Goal: Information Seeking & Learning: Learn about a topic

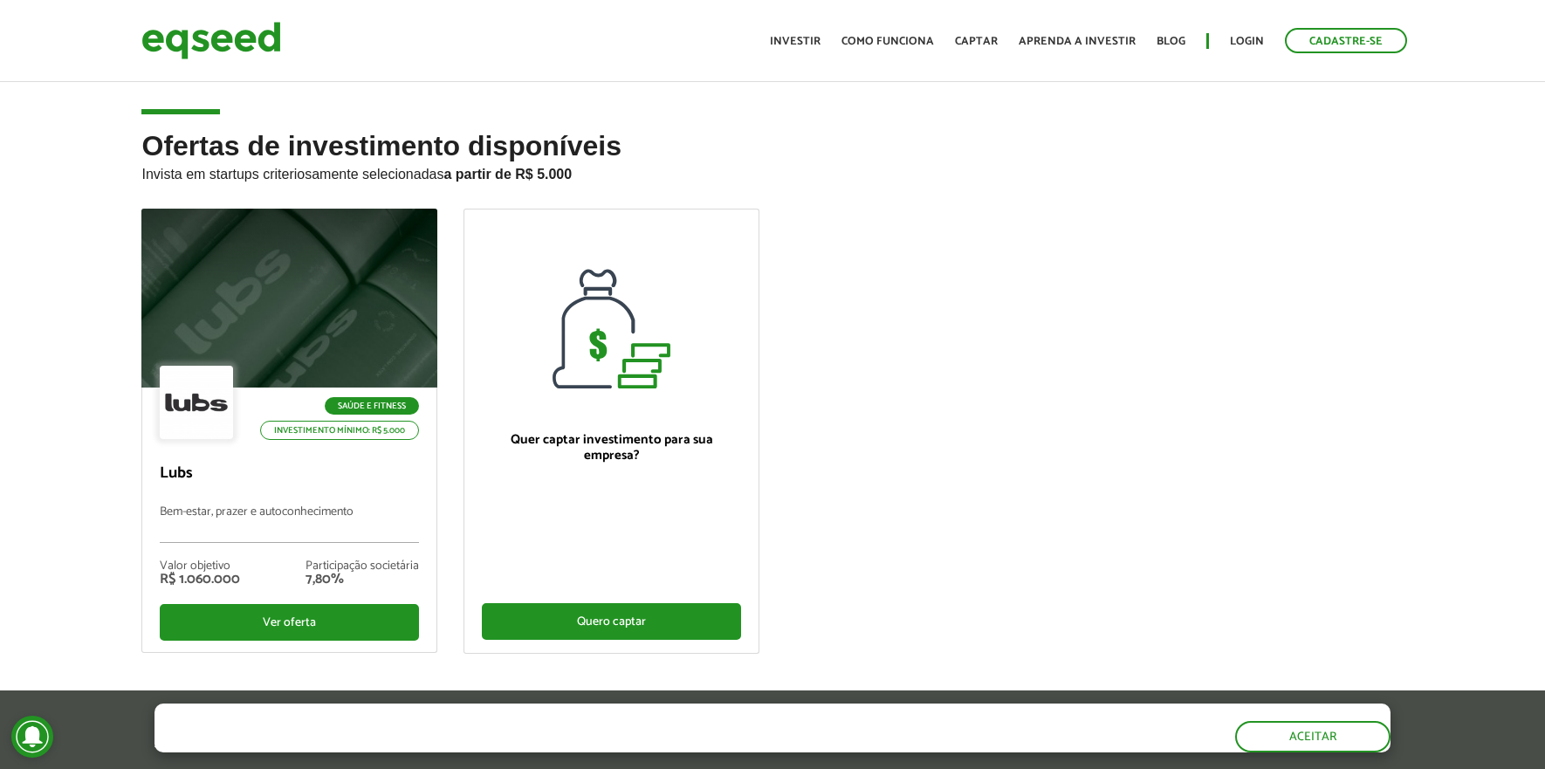
click at [631, 614] on div "Quero captar" at bounding box center [611, 621] width 259 height 37
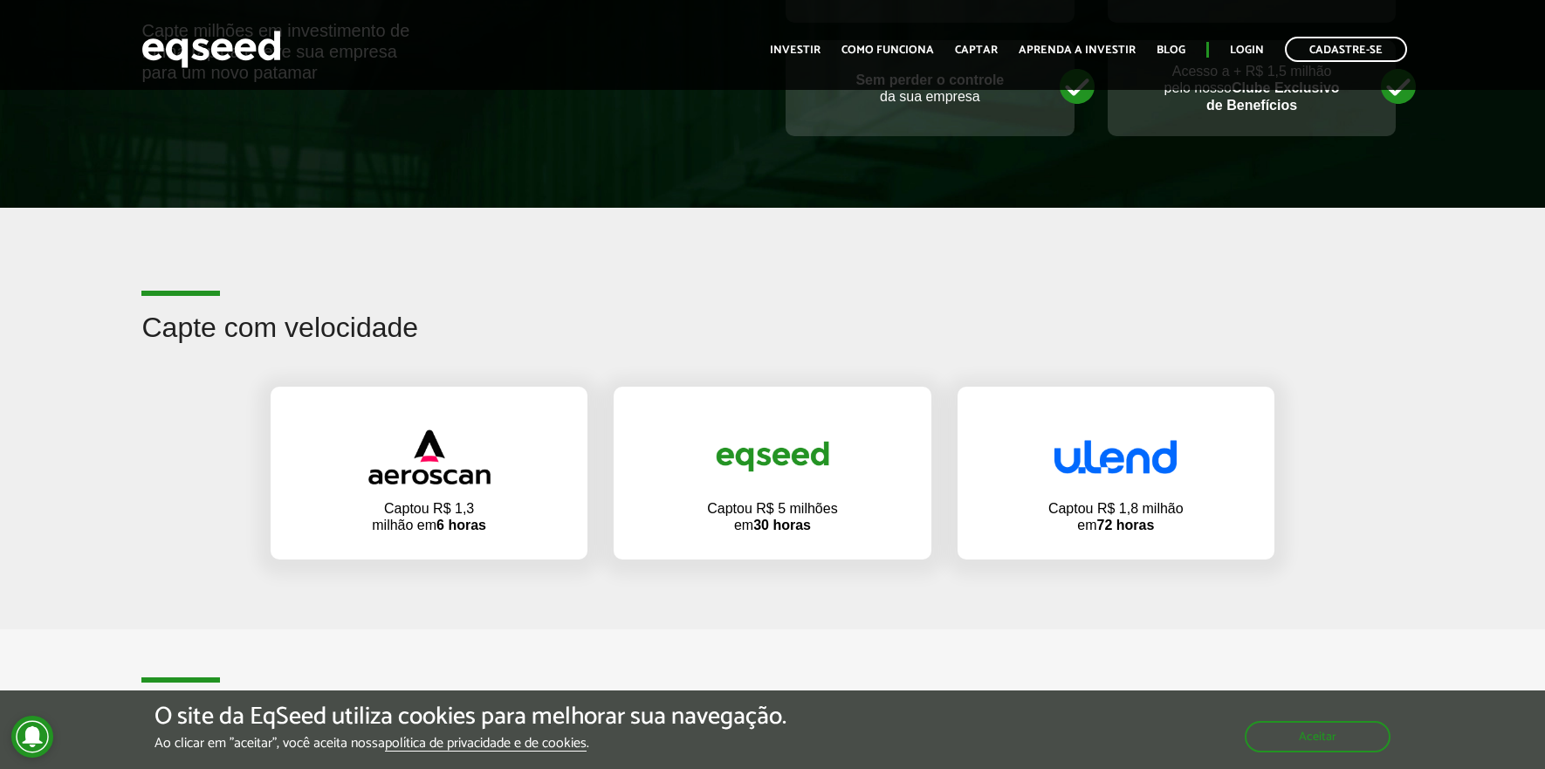
scroll to position [919, 0]
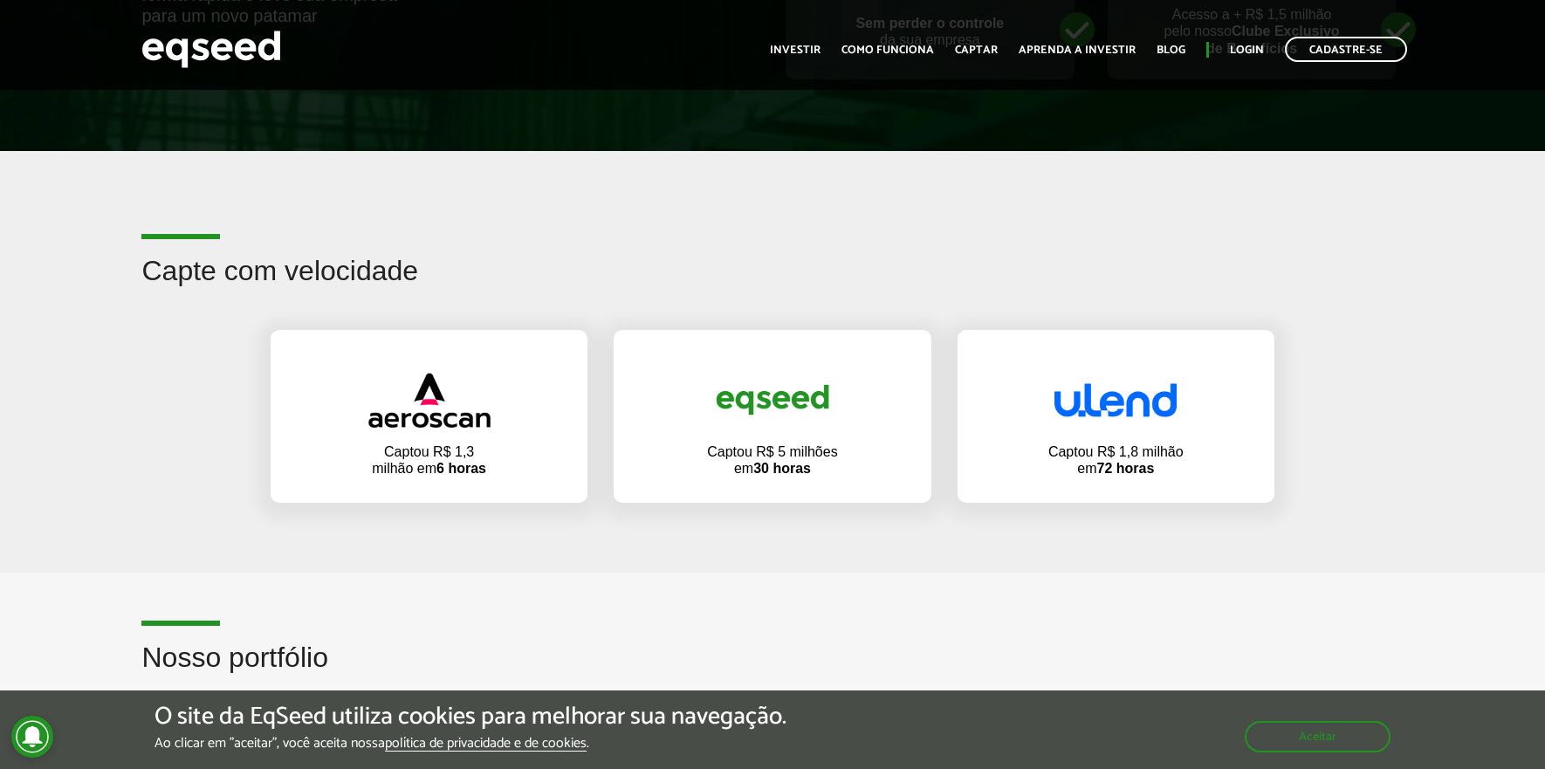
click at [1144, 463] on strong "72 horas" at bounding box center [1126, 468] width 58 height 15
click at [1129, 391] on img at bounding box center [1115, 400] width 122 height 34
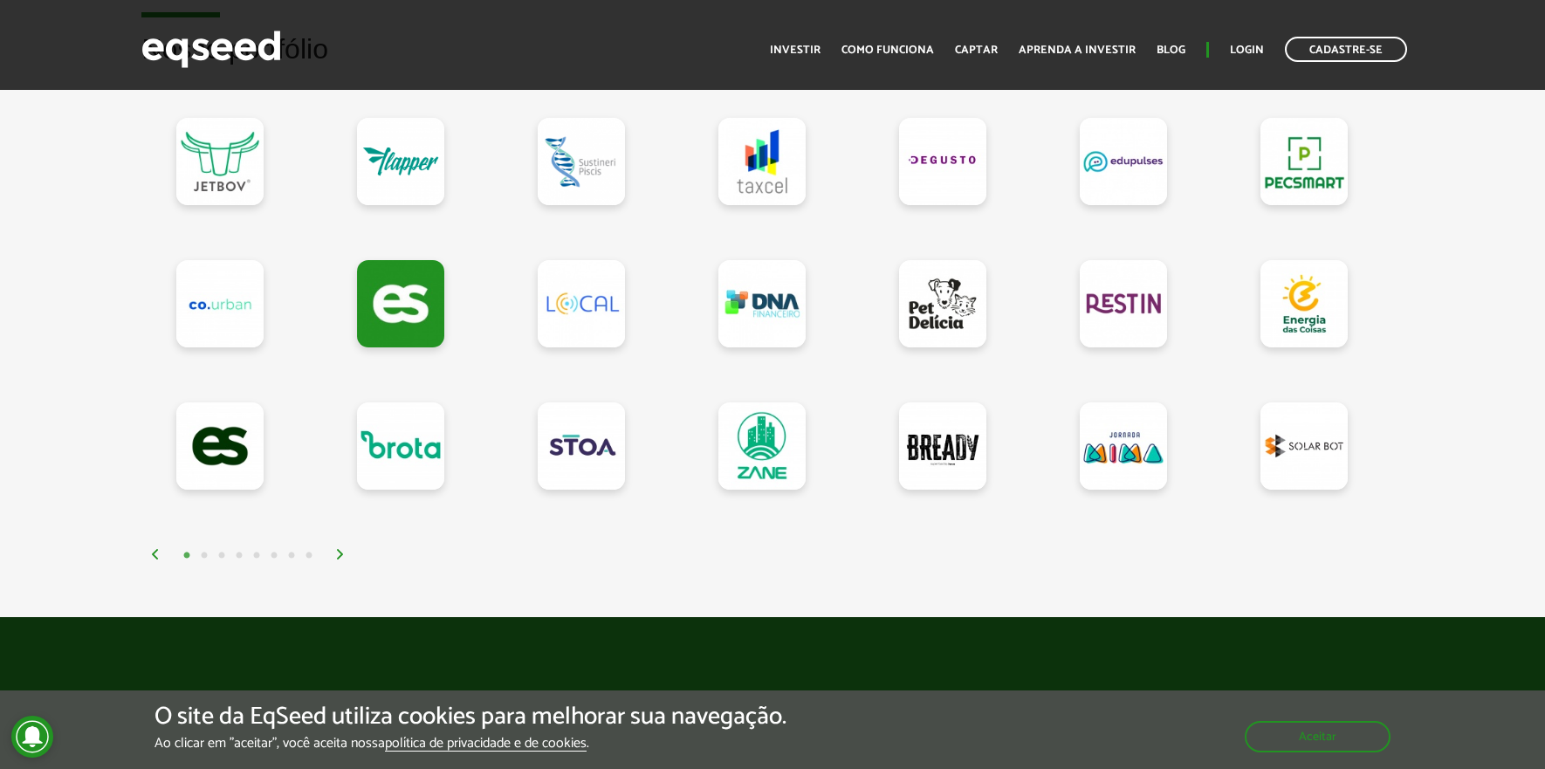
scroll to position [1528, 0]
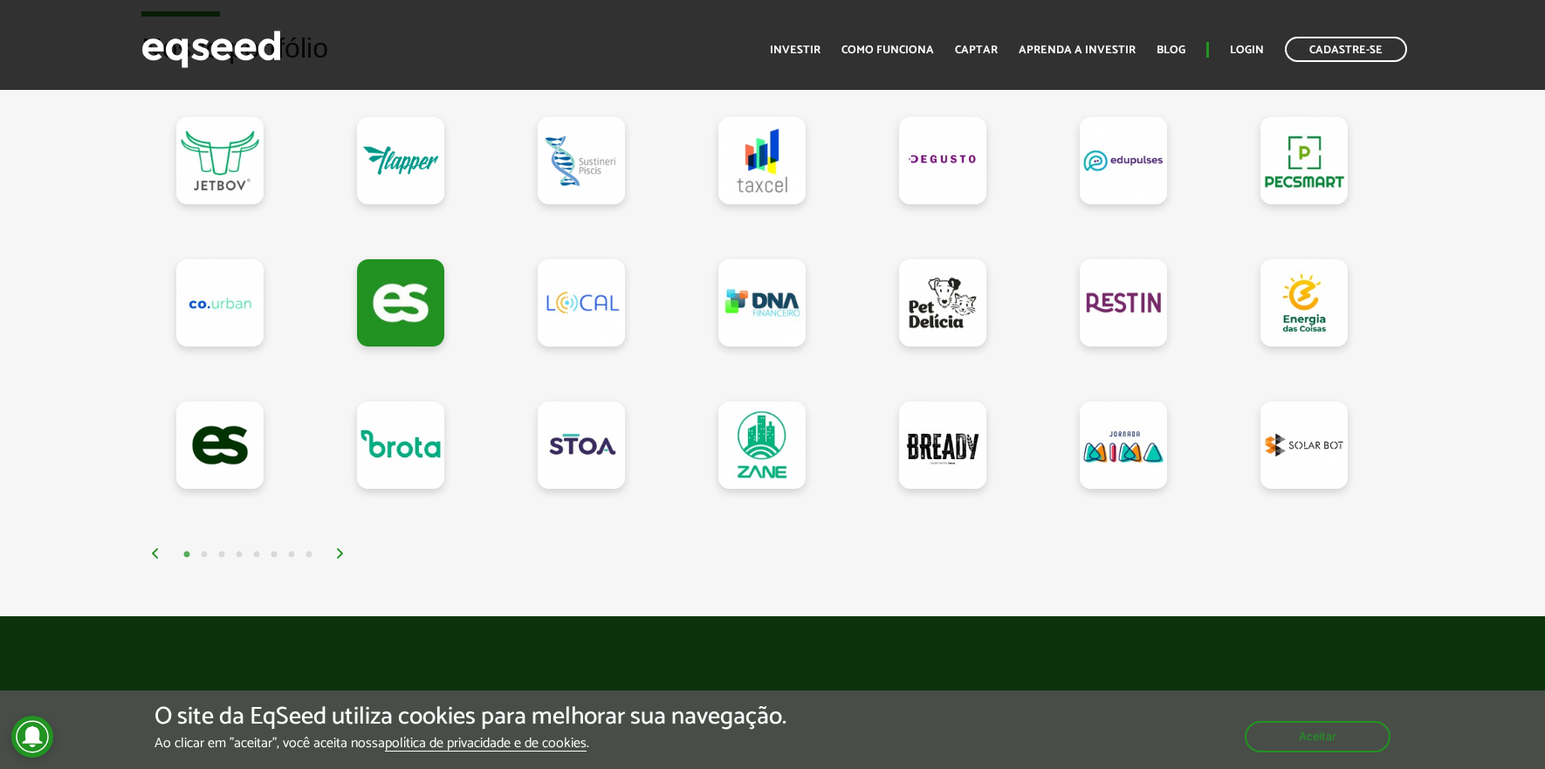
click at [340, 549] on img at bounding box center [340, 553] width 10 height 10
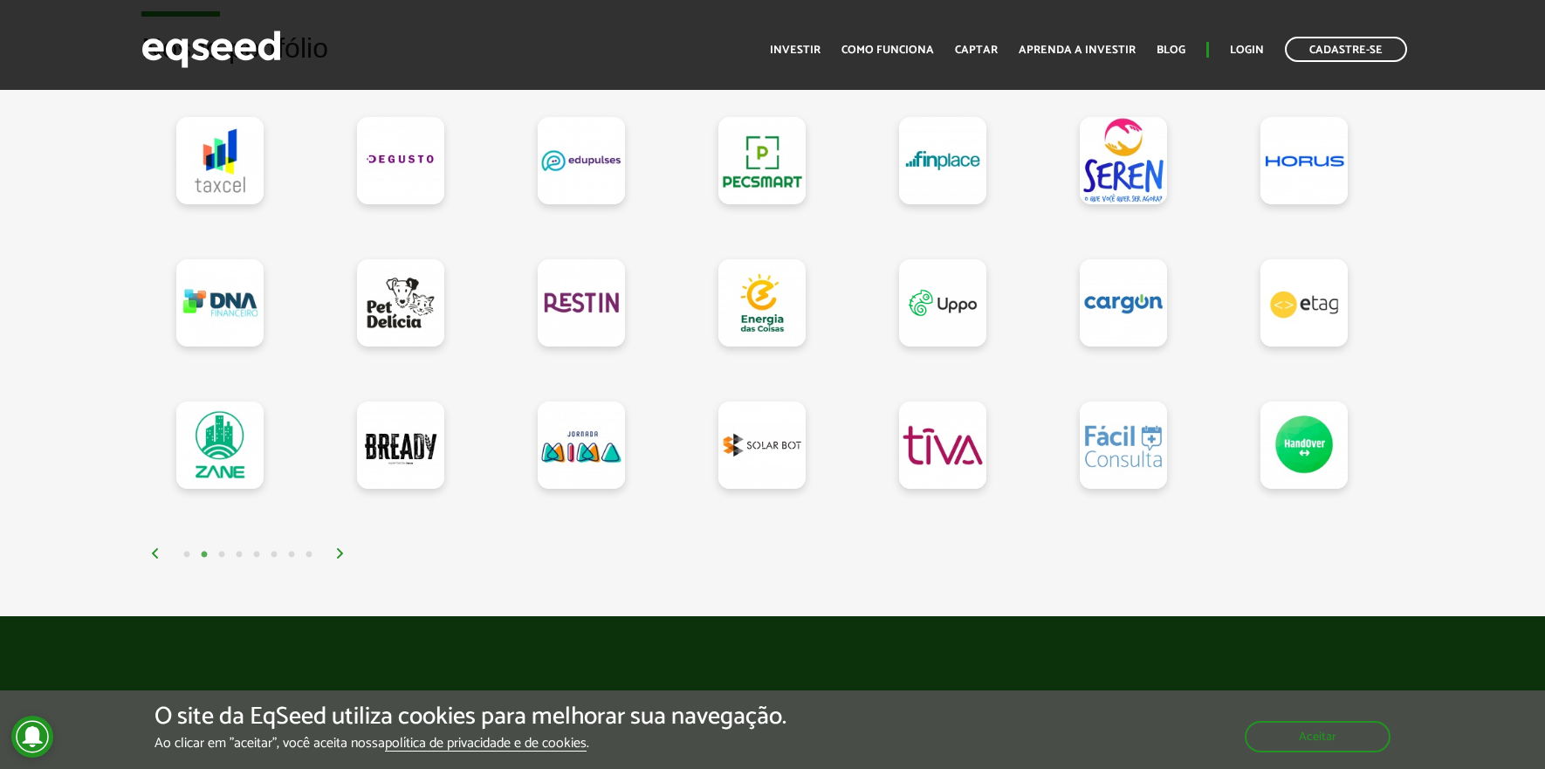
click at [340, 549] on img at bounding box center [340, 553] width 10 height 10
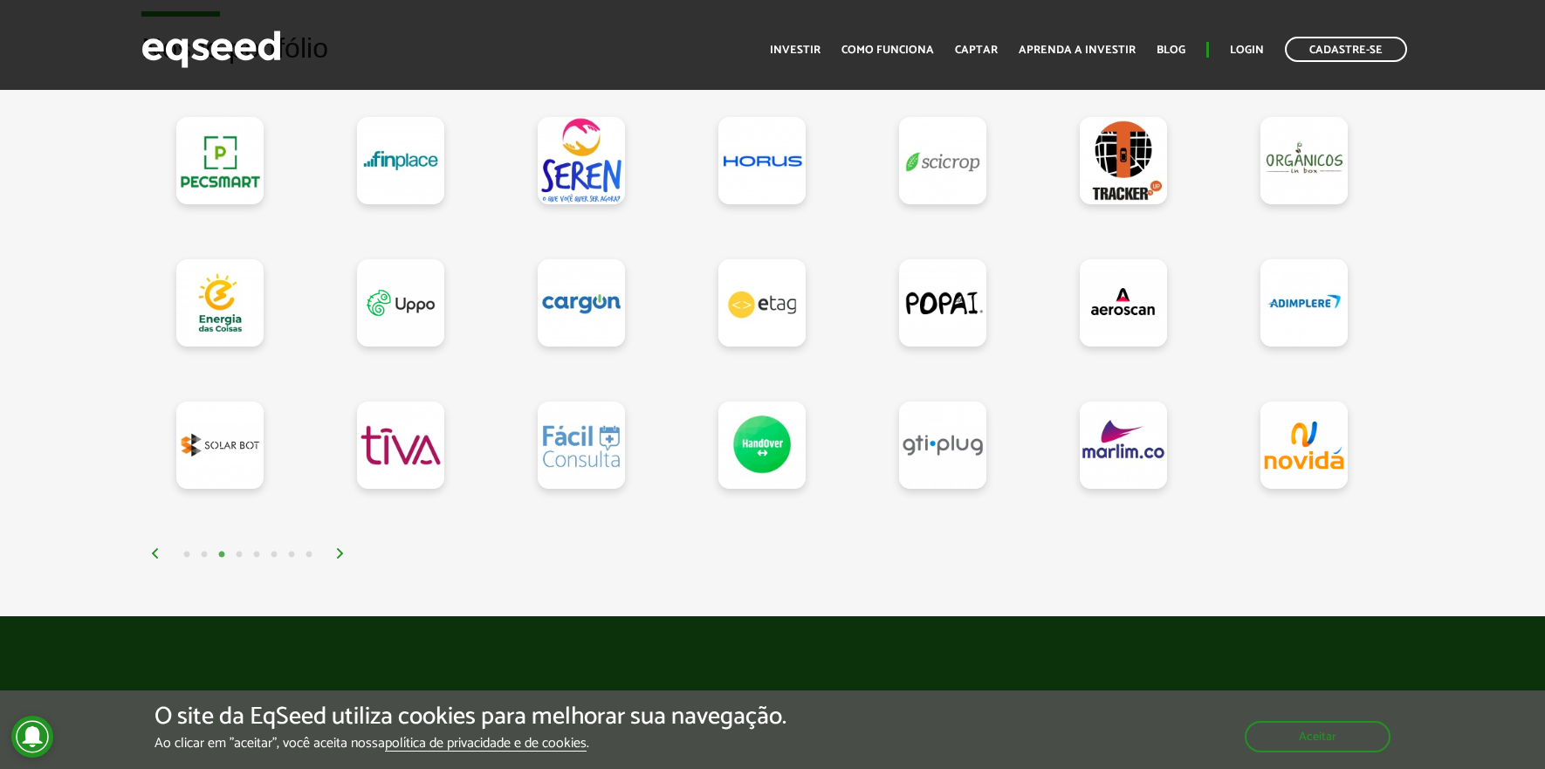
click at [343, 551] on img at bounding box center [340, 553] width 10 height 10
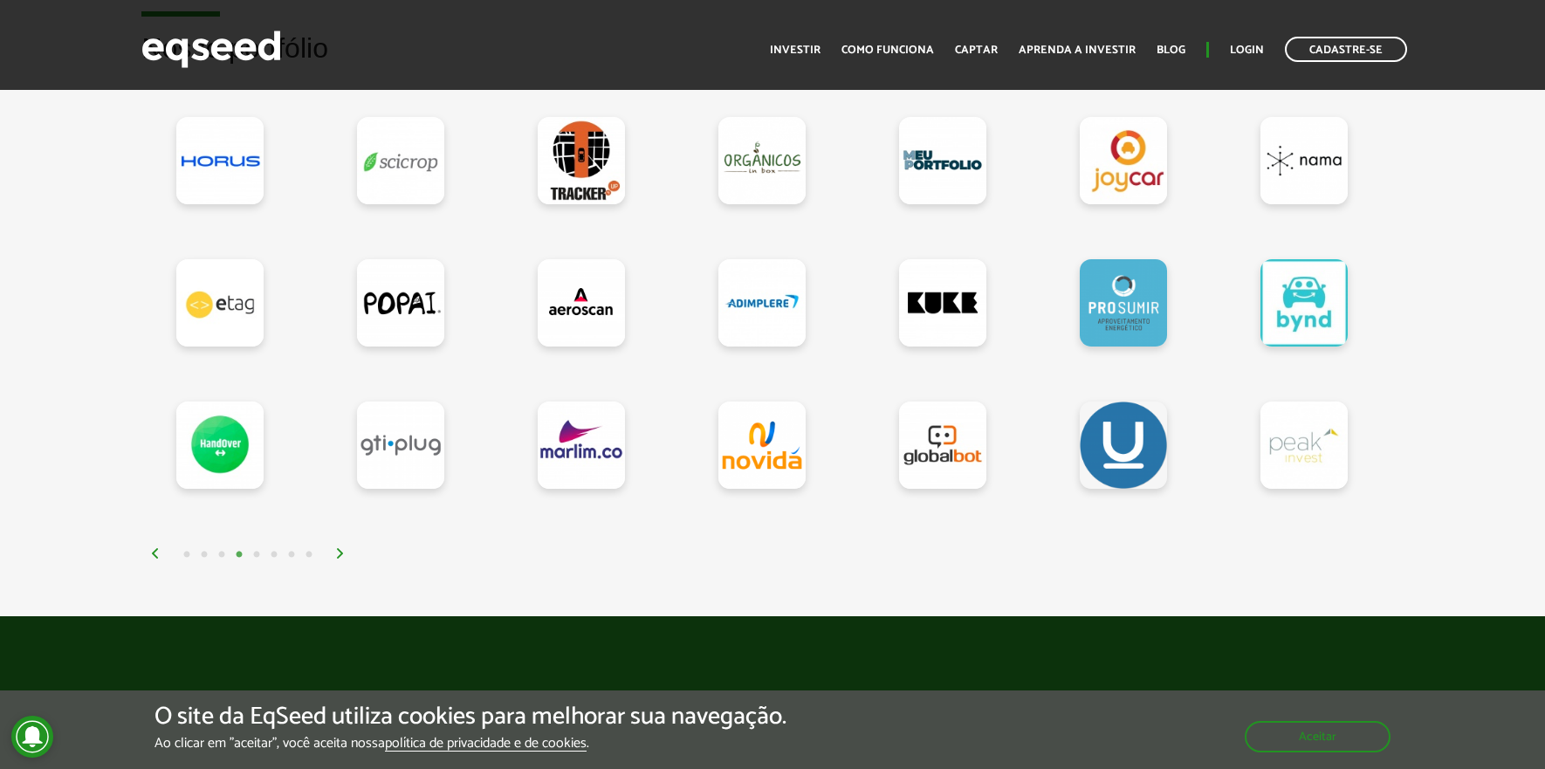
click at [343, 551] on img at bounding box center [340, 553] width 10 height 10
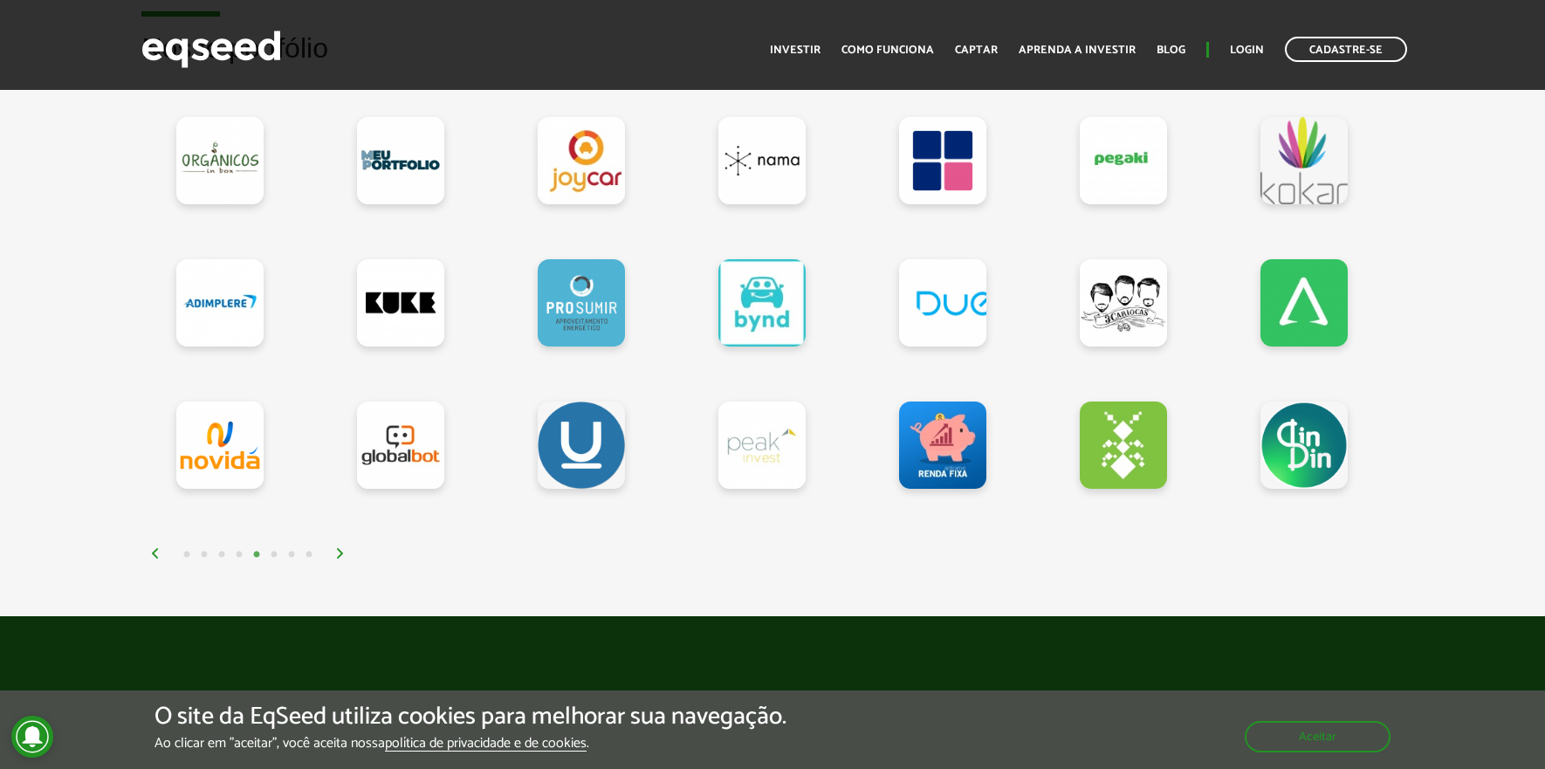
click at [343, 550] on img at bounding box center [340, 553] width 10 height 10
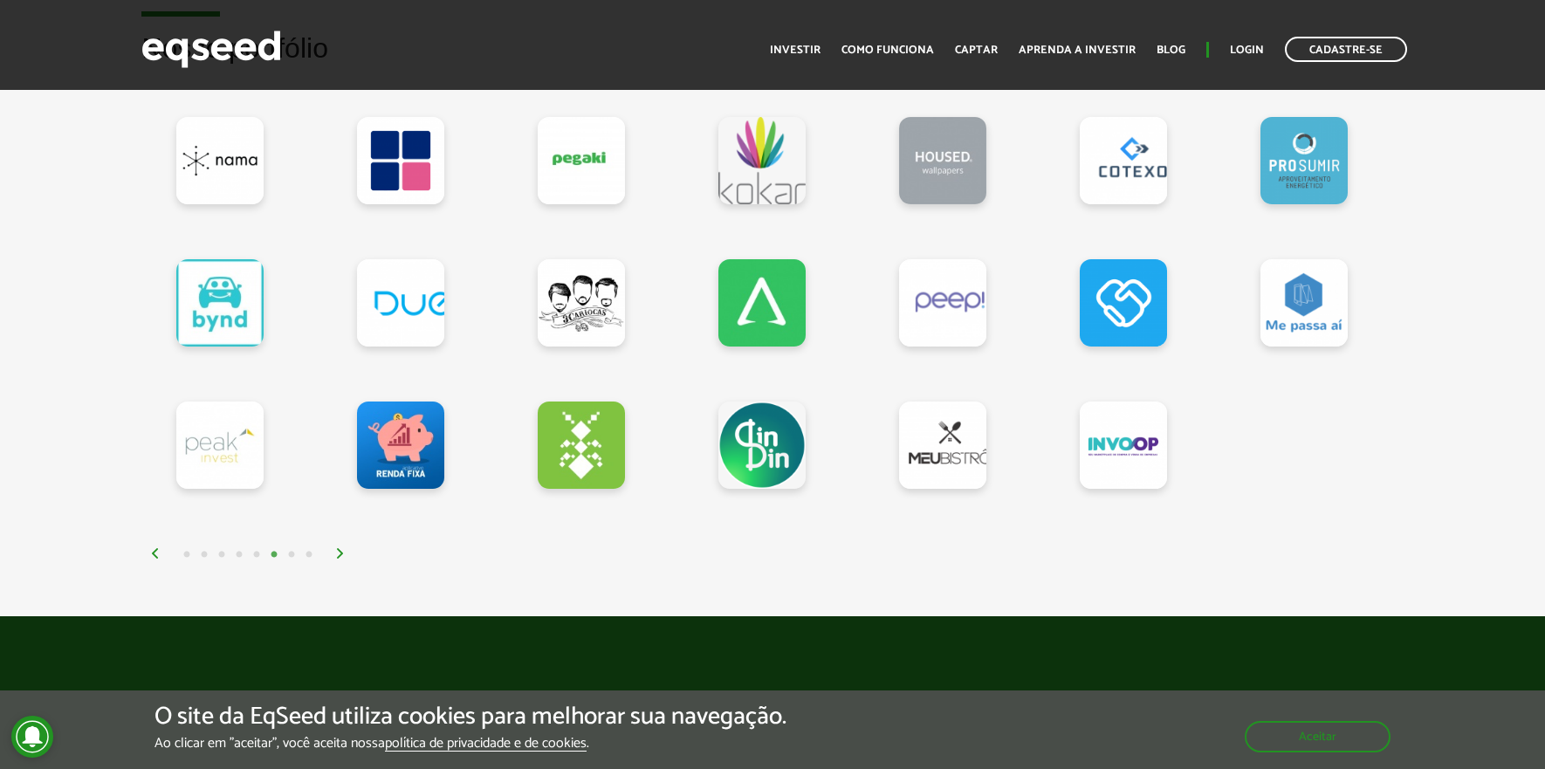
click at [343, 550] on img at bounding box center [340, 553] width 10 height 10
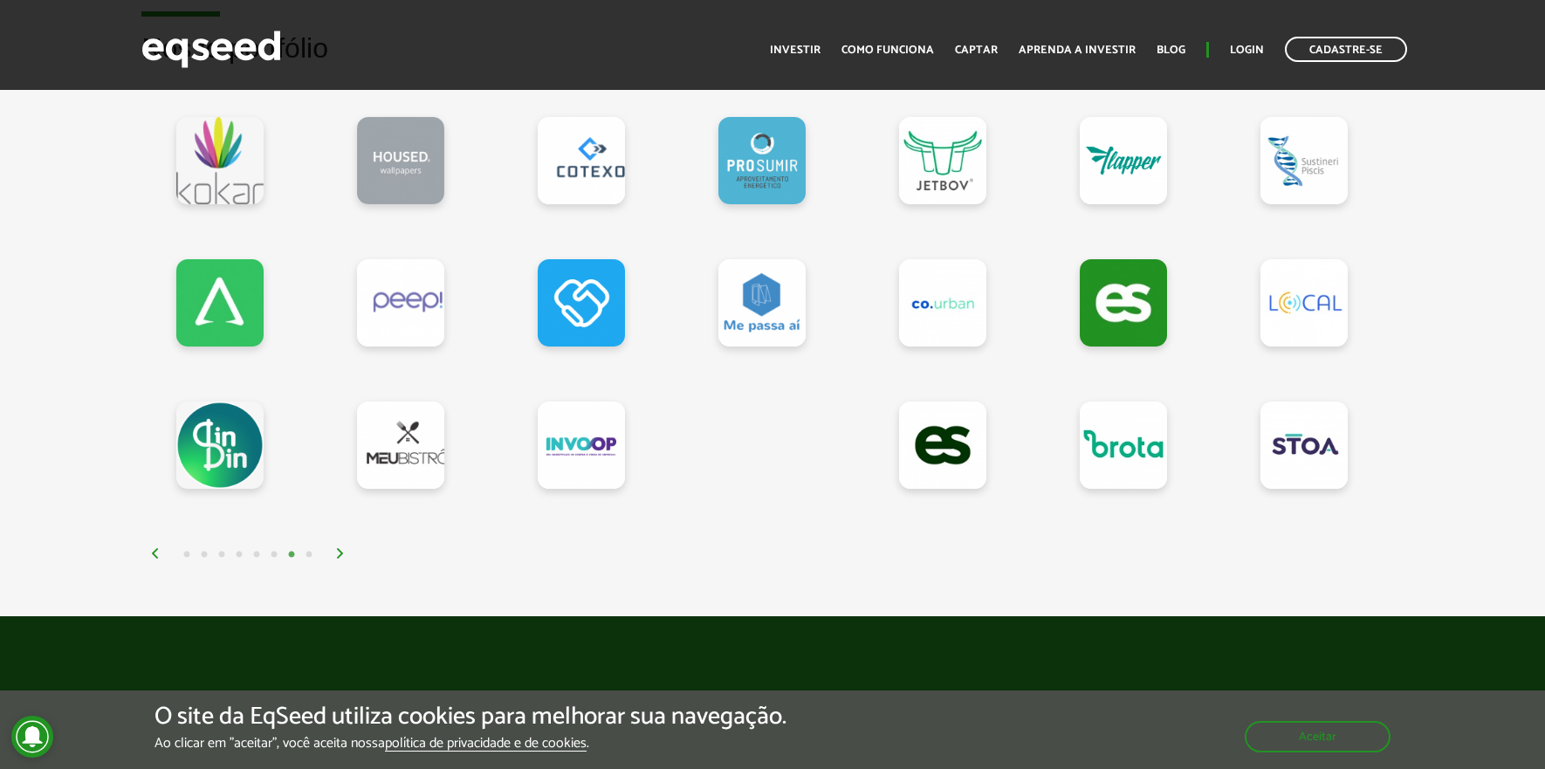
click at [343, 550] on img at bounding box center [340, 553] width 10 height 10
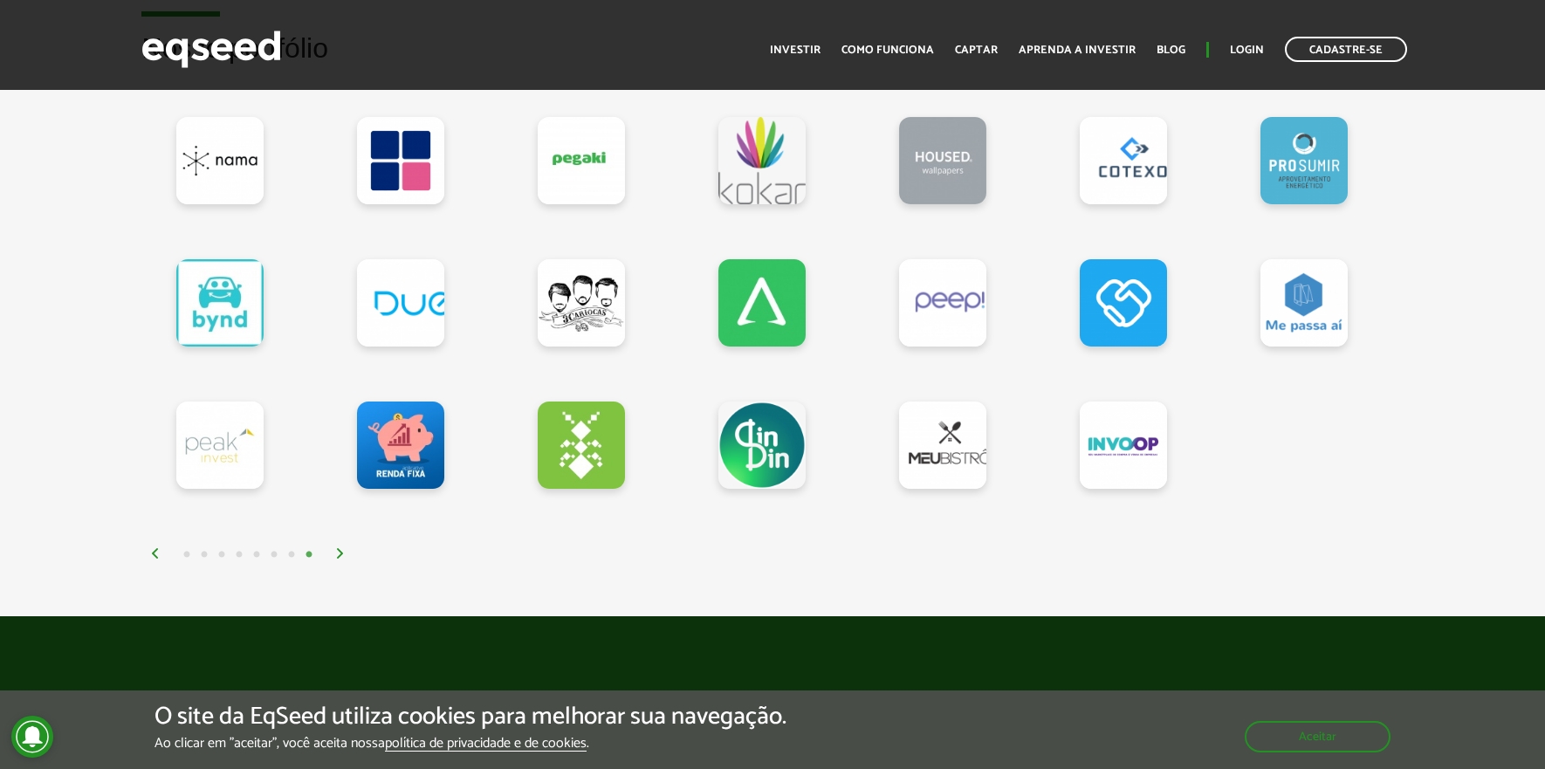
click at [345, 552] on img at bounding box center [340, 553] width 10 height 10
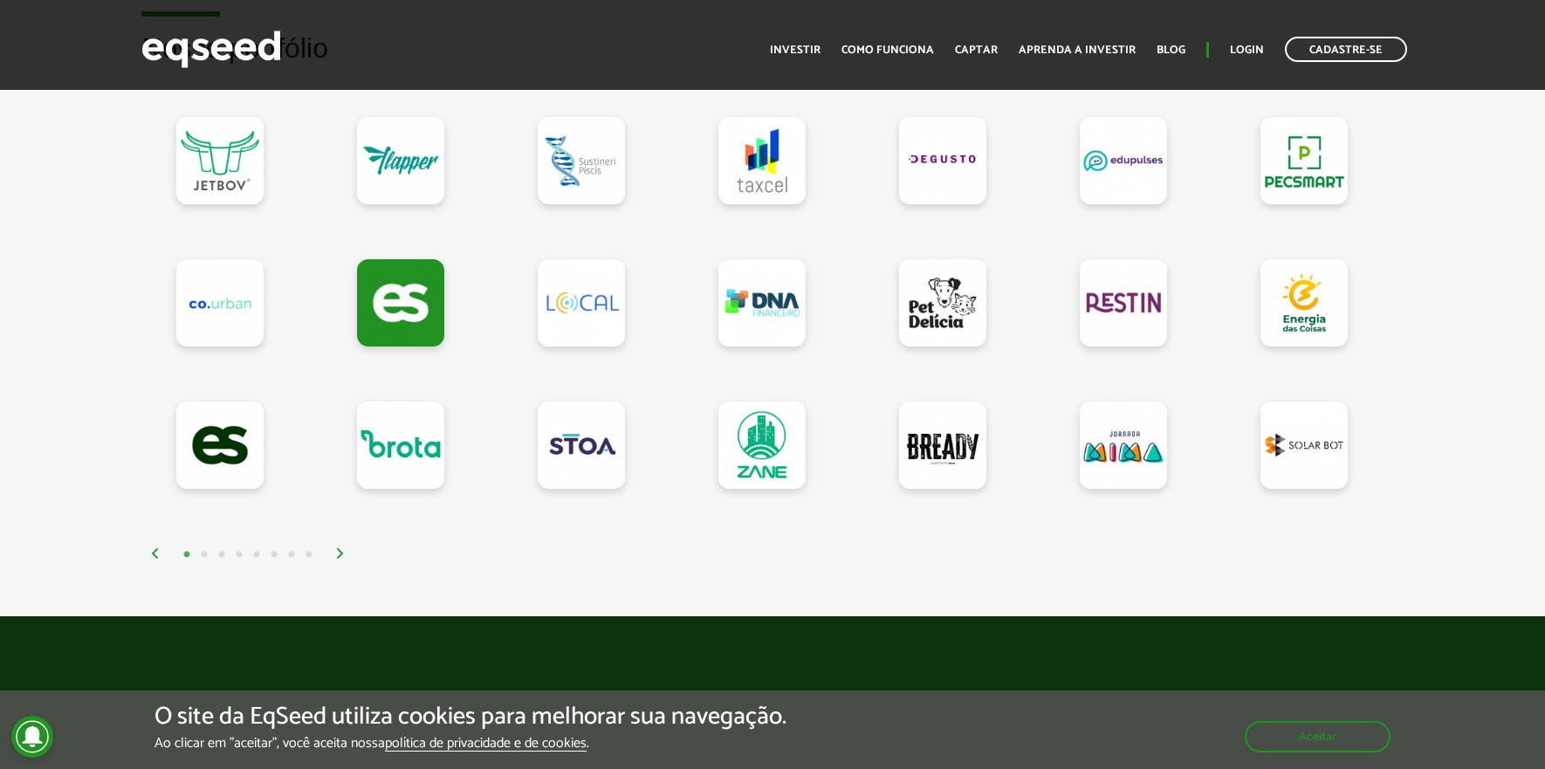
click at [345, 552] on img at bounding box center [340, 553] width 10 height 10
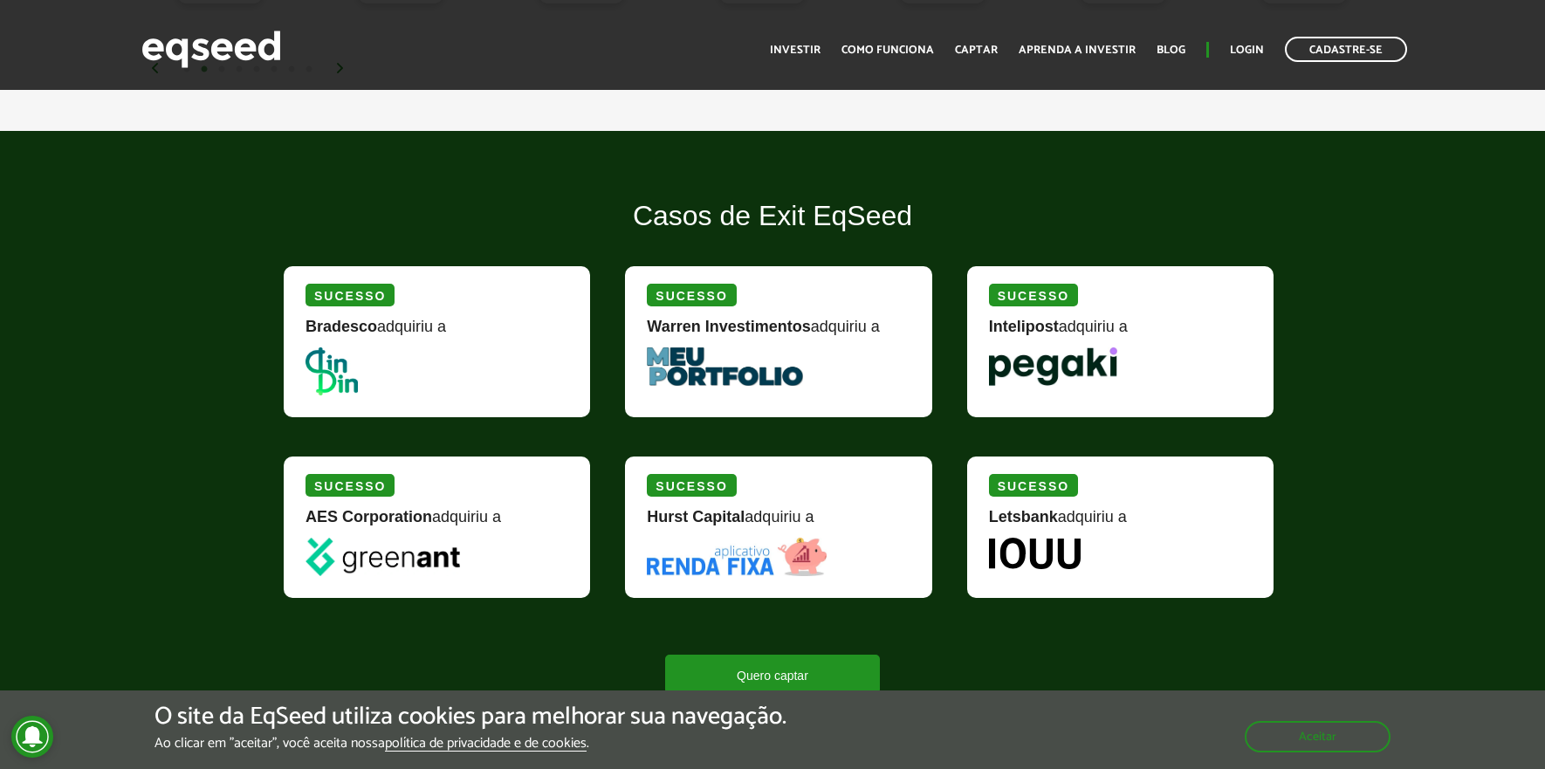
scroll to position [2113, 0]
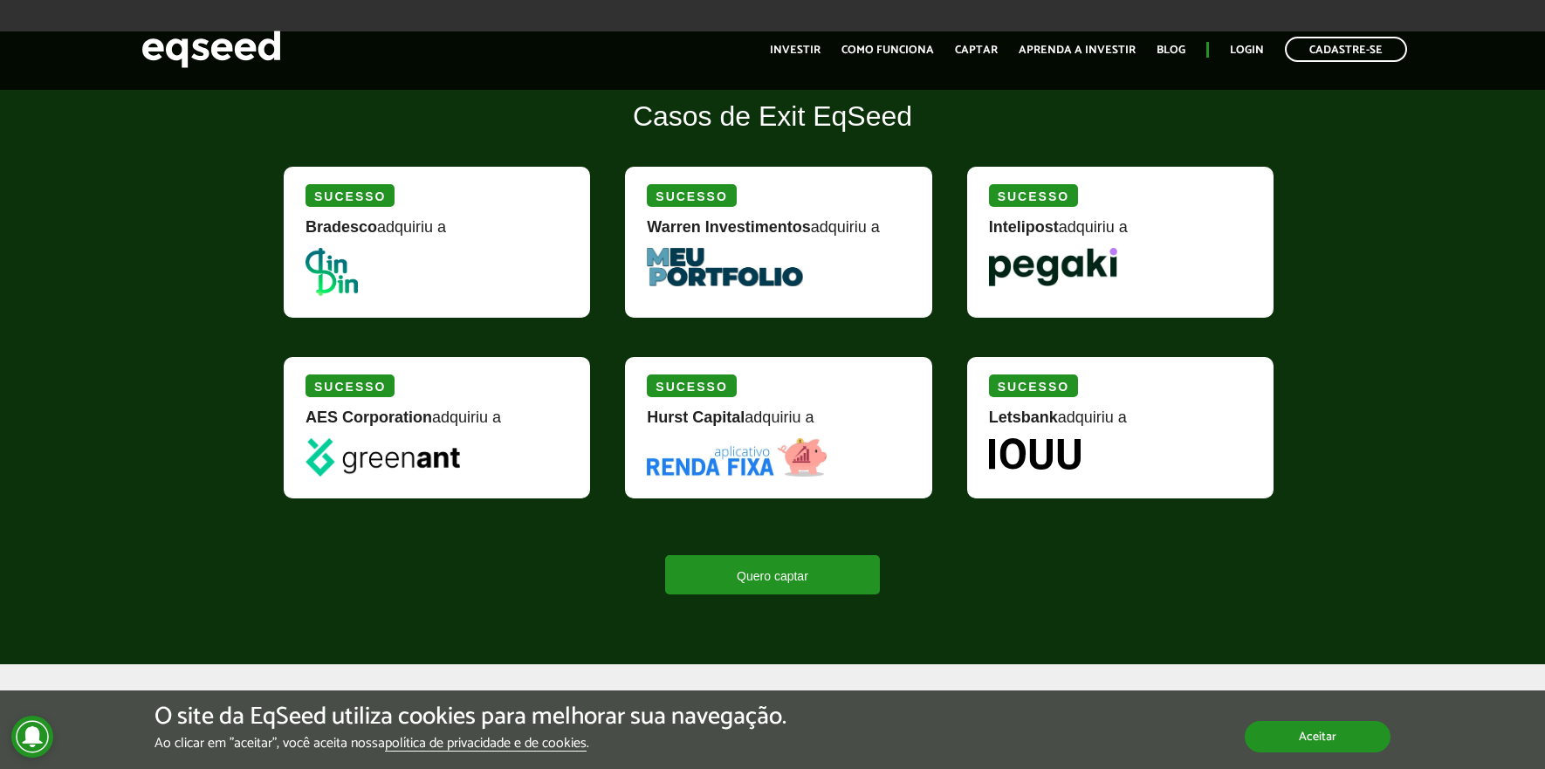
click at [1348, 740] on button "Aceitar" at bounding box center [1318, 736] width 146 height 31
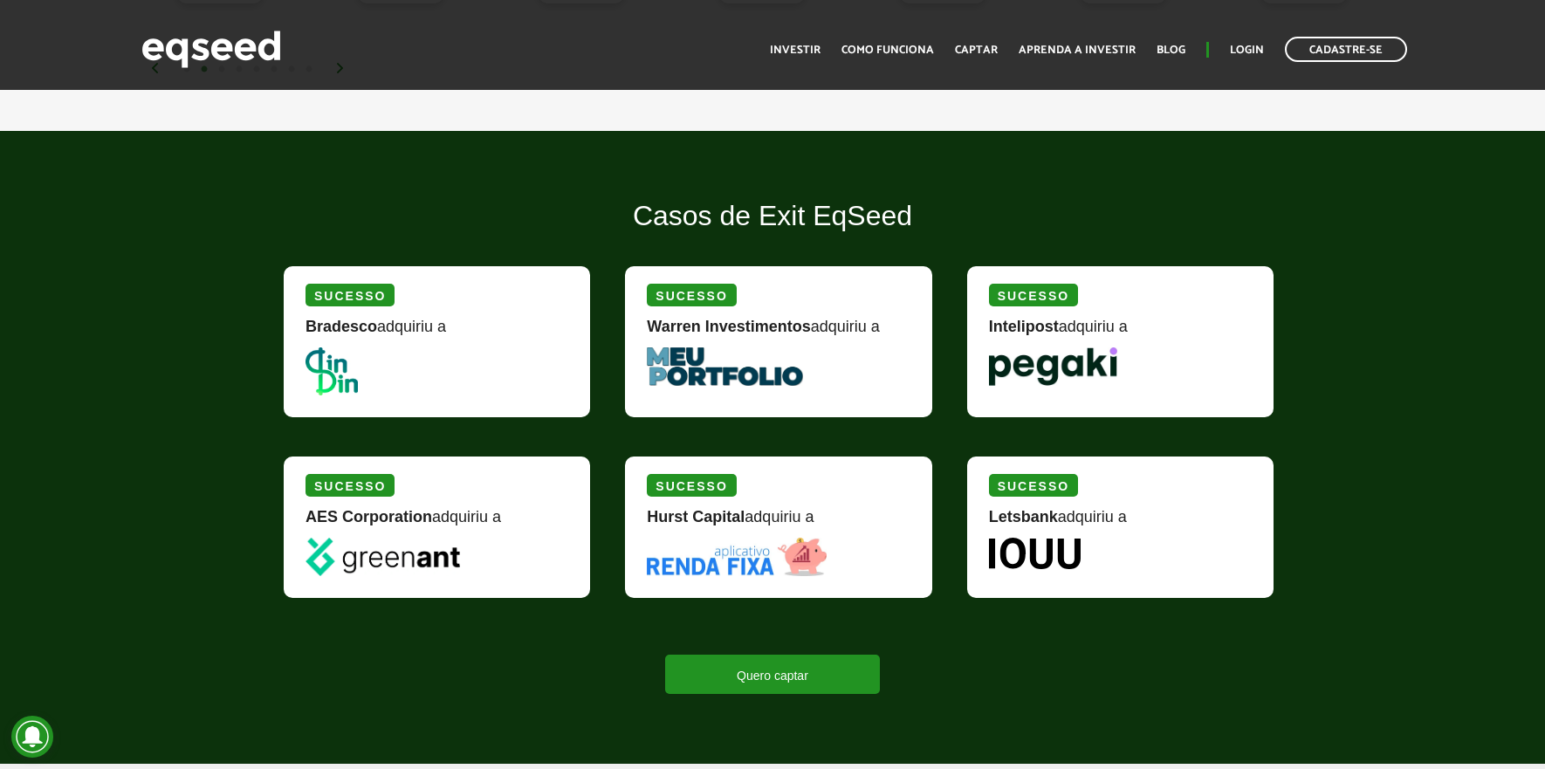
scroll to position [2015, 0]
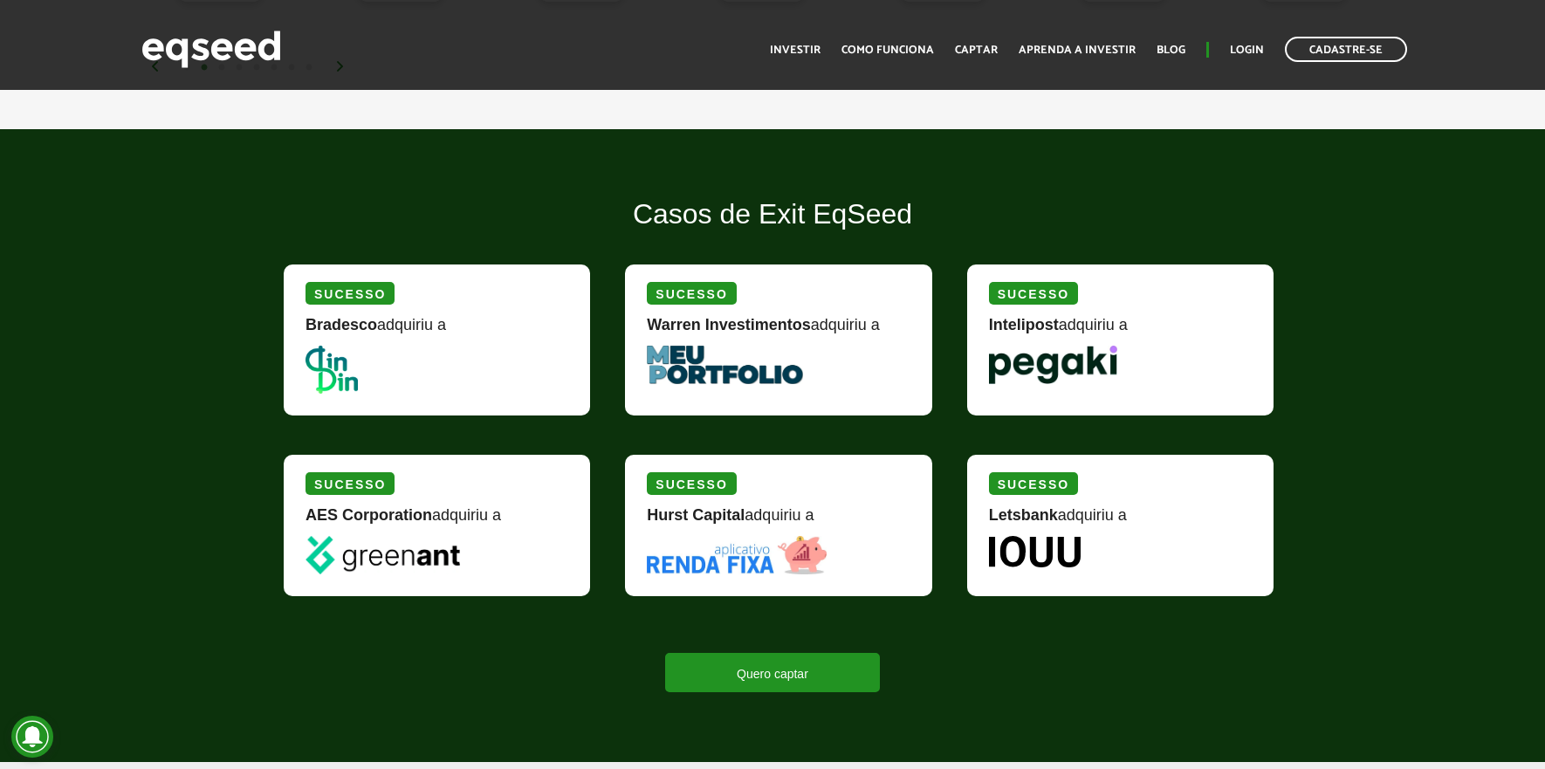
click at [415, 560] on img at bounding box center [382, 555] width 154 height 38
click at [340, 554] on img at bounding box center [382, 555] width 154 height 38
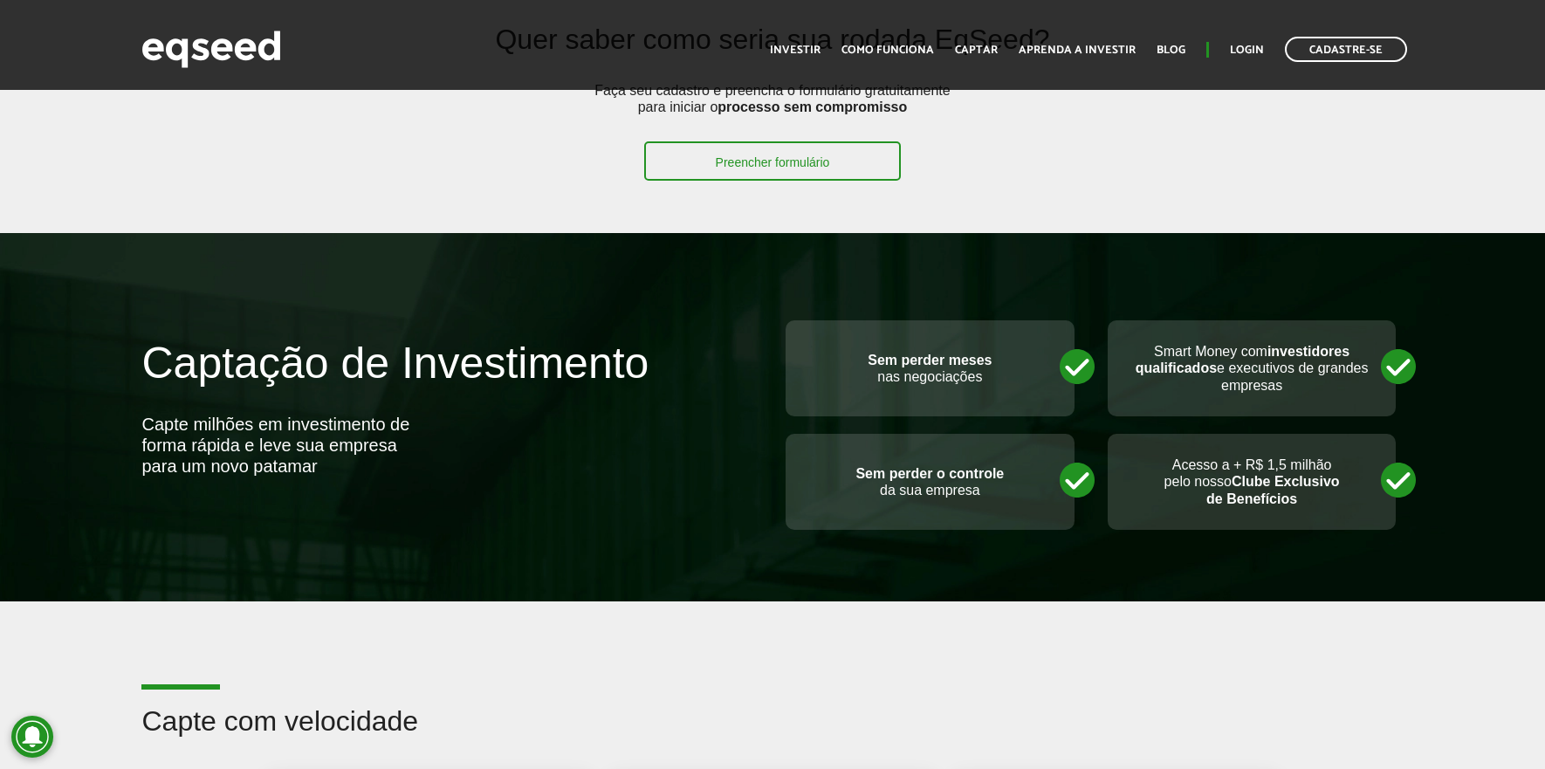
scroll to position [265, 0]
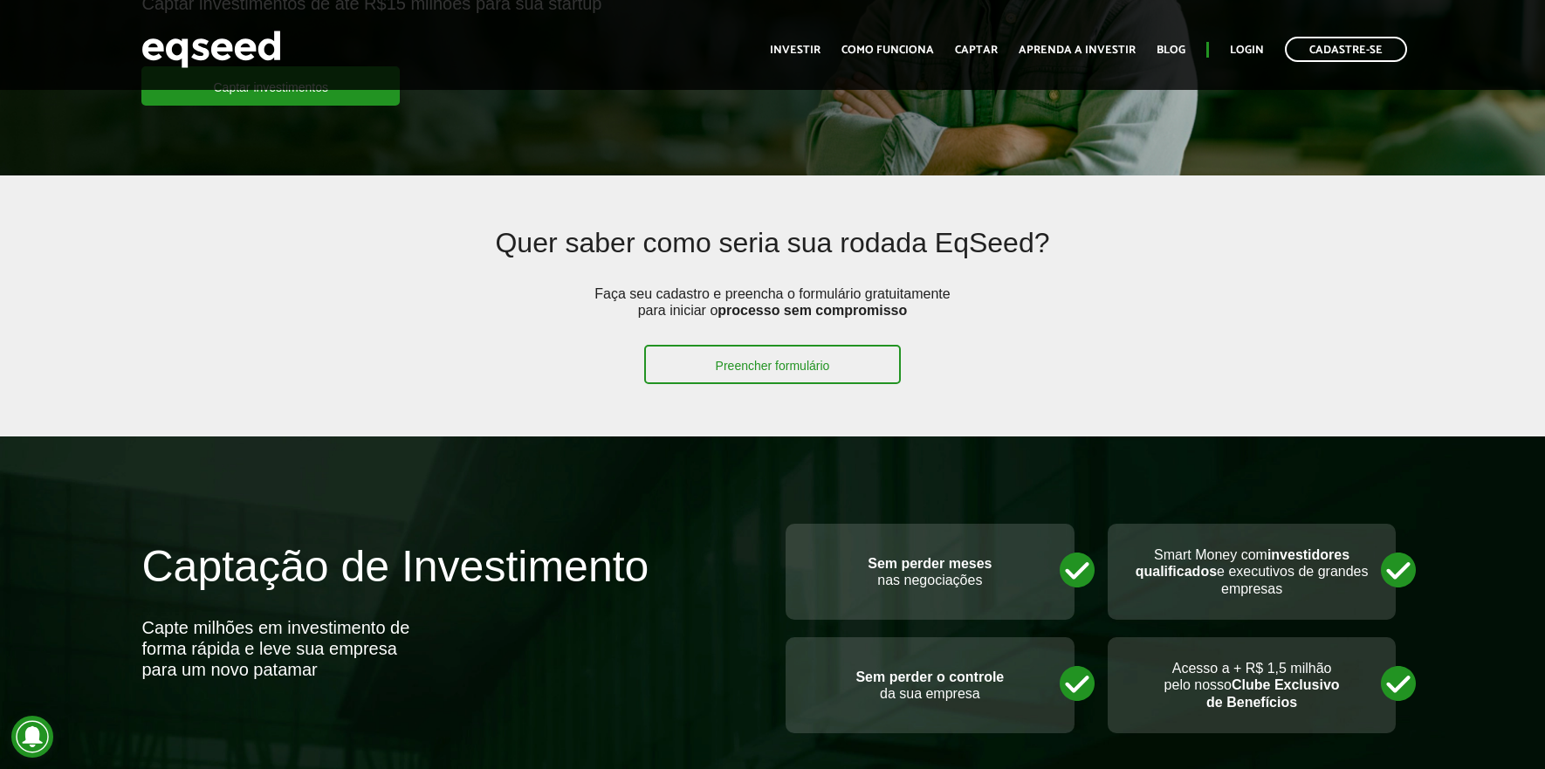
click at [260, 54] on img at bounding box center [211, 49] width 140 height 46
